Goal: Check status: Check status

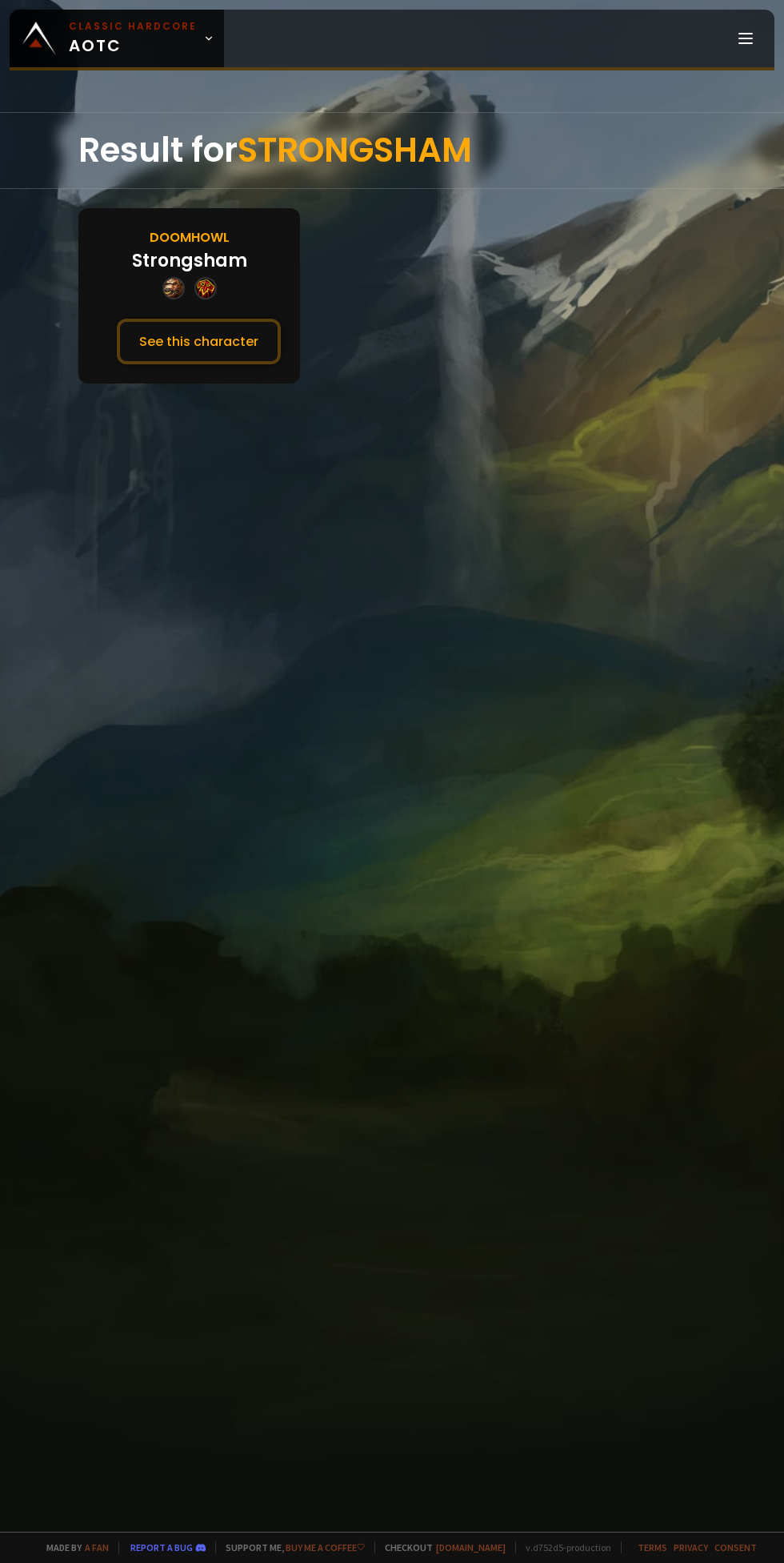
click at [153, 351] on button "See this character" at bounding box center [199, 341] width 164 height 46
click at [167, 340] on button "See this character" at bounding box center [199, 341] width 164 height 46
